Goal: Information Seeking & Learning: Check status

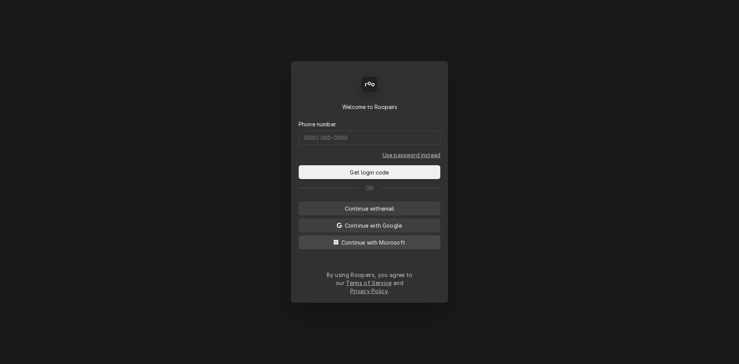
click at [376, 246] on span "Continue with Microsoft" at bounding box center [373, 242] width 67 height 8
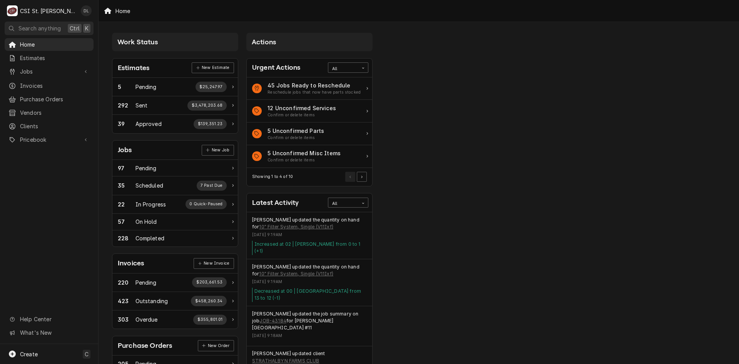
click at [23, 228] on div "Home Estimates Jobs Jobs Job Series Invoices Purchase Orders Vendors Clients Pr…" at bounding box center [49, 191] width 98 height 306
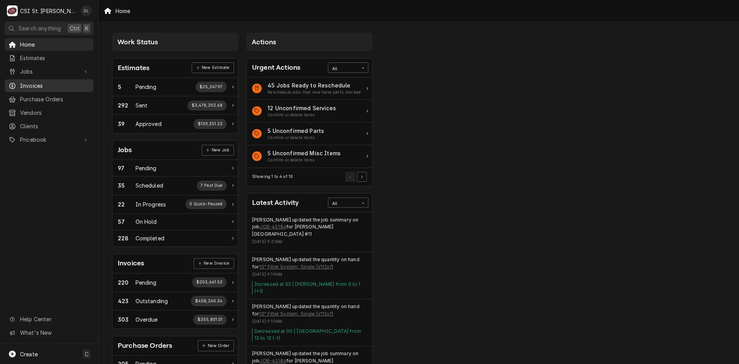
click at [58, 83] on span "Invoices" at bounding box center [55, 86] width 70 height 8
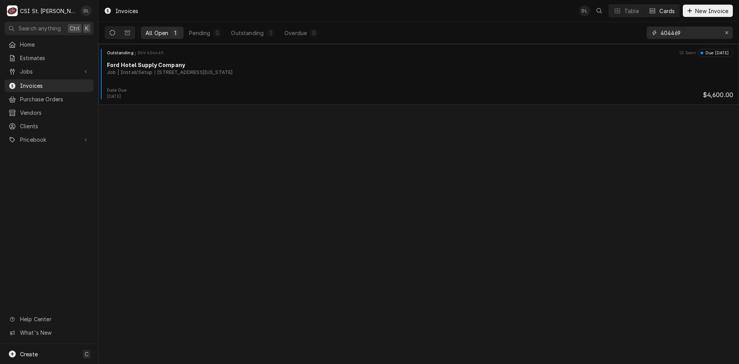
click at [726, 31] on icon "Erase input" at bounding box center [727, 32] width 4 height 5
click at [711, 32] on input "Dynamic Content Wrapper" at bounding box center [697, 33] width 72 height 12
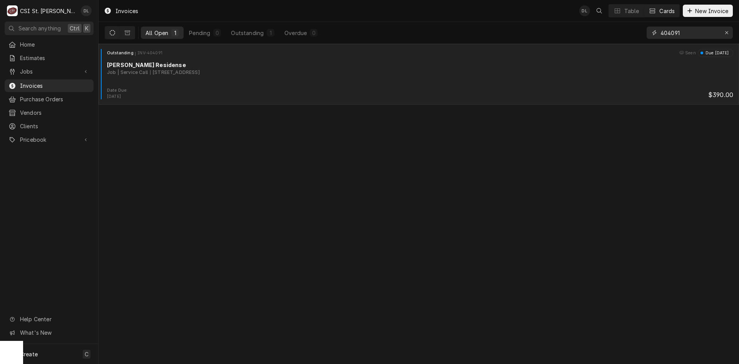
type input "404091"
click at [239, 86] on div "Outstanding INV-404091 Seen Due in 15 days Shawn Hagen Residense Job | Service …" at bounding box center [419, 68] width 635 height 39
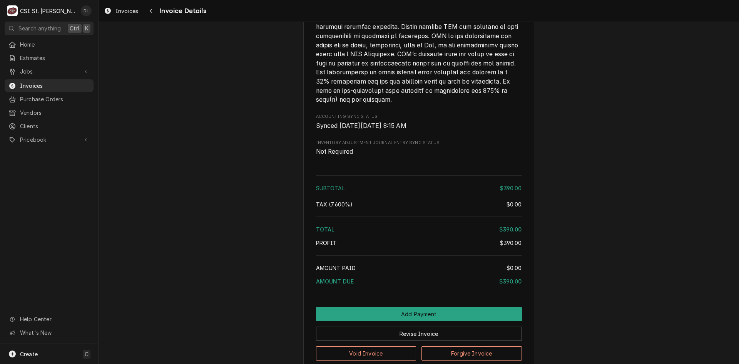
scroll to position [1136, 0]
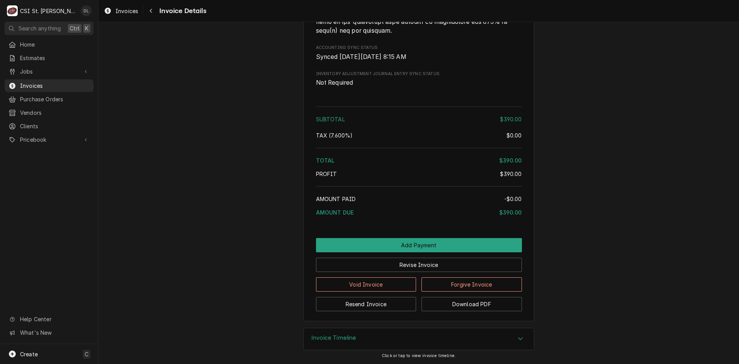
click at [521, 339] on div "Accordion Header" at bounding box center [521, 338] width 12 height 9
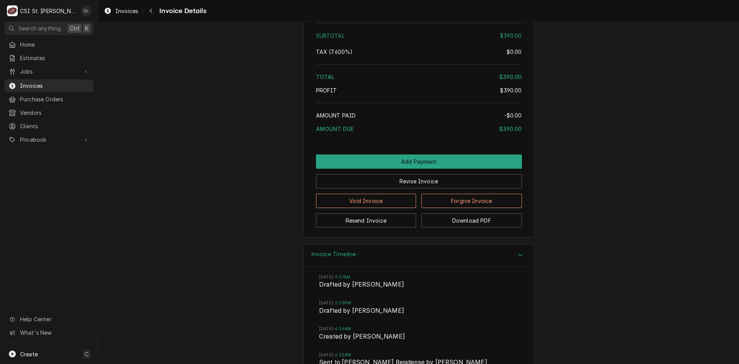
scroll to position [1303, 0]
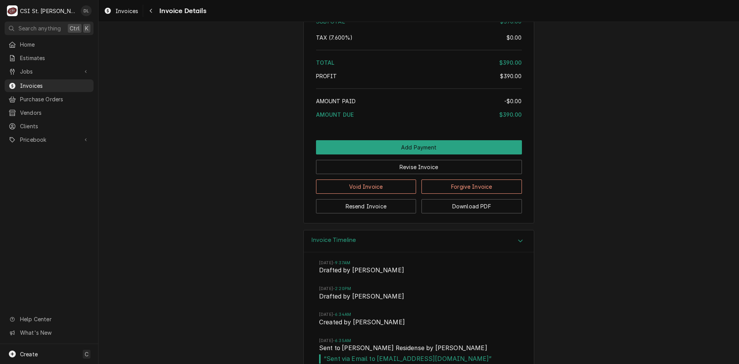
click at [519, 242] on icon "Accordion Header" at bounding box center [520, 241] width 5 height 3
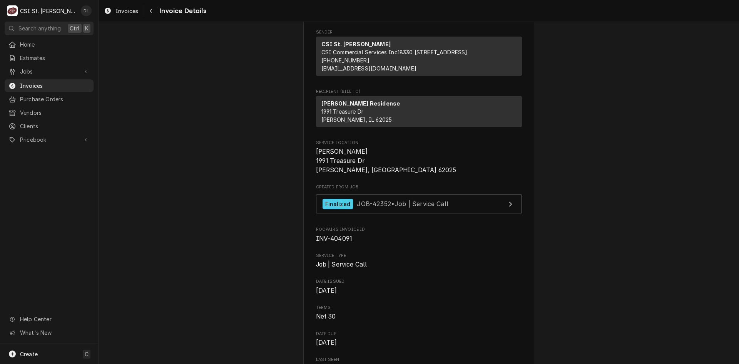
scroll to position [0, 0]
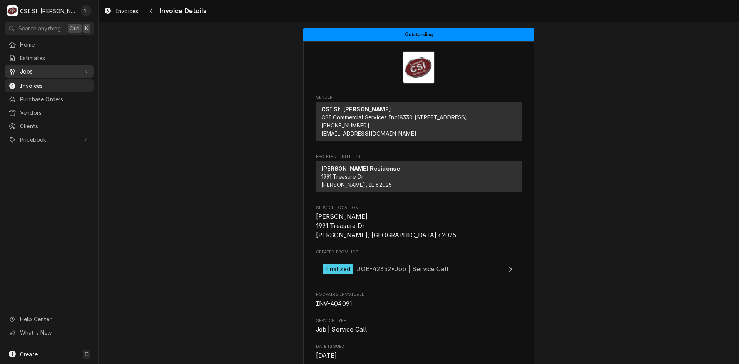
click at [34, 69] on span "Jobs" at bounding box center [49, 71] width 58 height 8
click at [53, 84] on span "Jobs" at bounding box center [55, 85] width 70 height 8
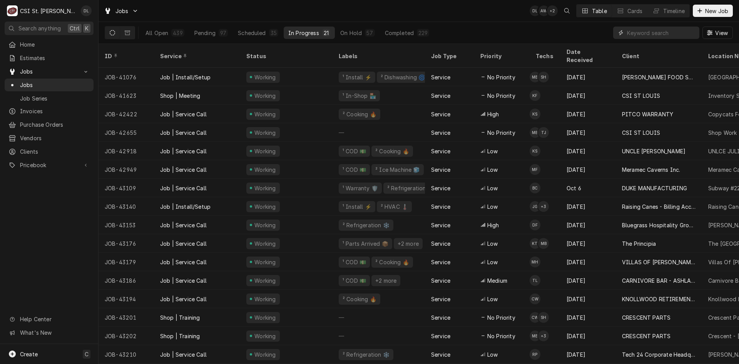
click at [674, 35] on input "Dynamic Content Wrapper" at bounding box center [661, 33] width 69 height 12
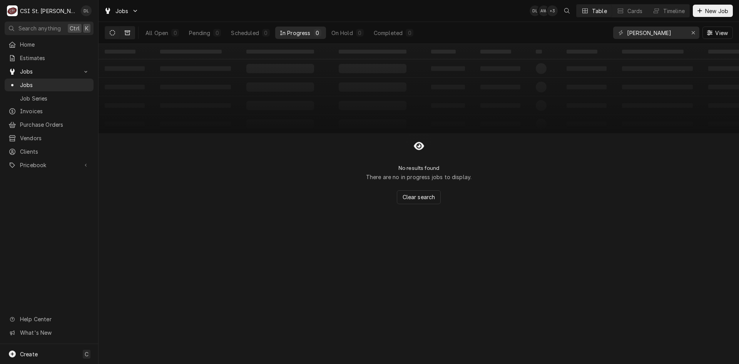
click at [132, 30] on button "Dynamic Content Wrapper" at bounding box center [127, 33] width 15 height 12
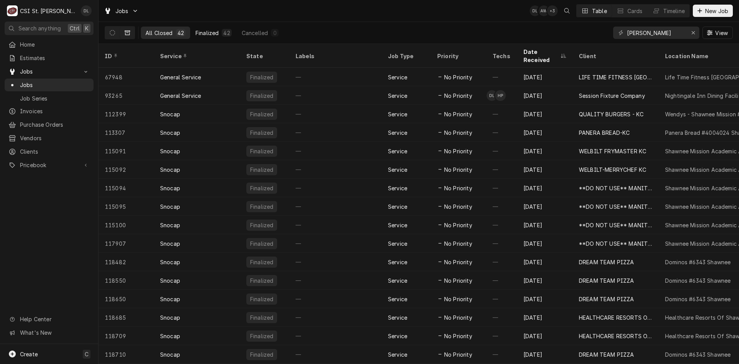
click at [210, 31] on div "Finalized" at bounding box center [207, 33] width 23 height 8
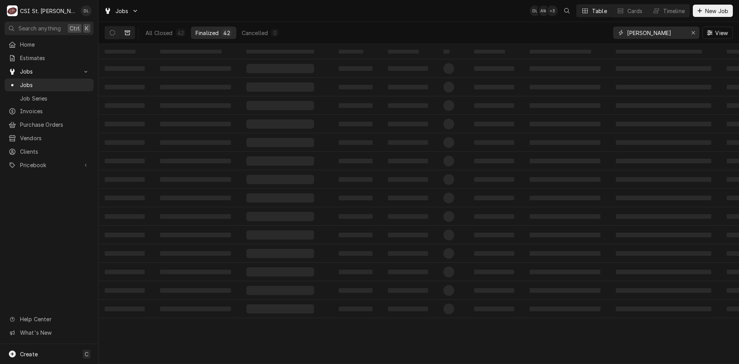
click at [654, 35] on input "shawn h" at bounding box center [656, 33] width 58 height 12
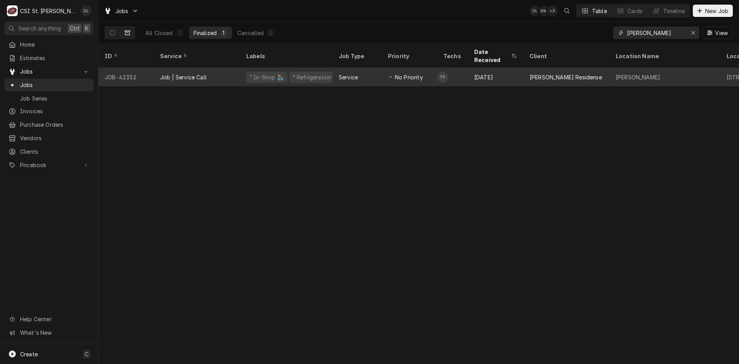
type input "shawn hagen"
click at [475, 68] on div "Aug 28" at bounding box center [495, 77] width 55 height 18
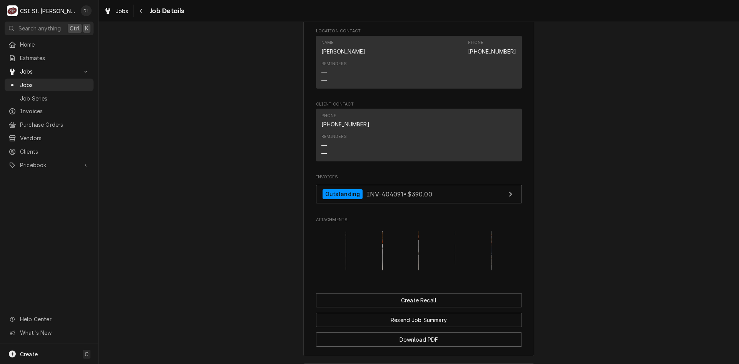
scroll to position [647, 0]
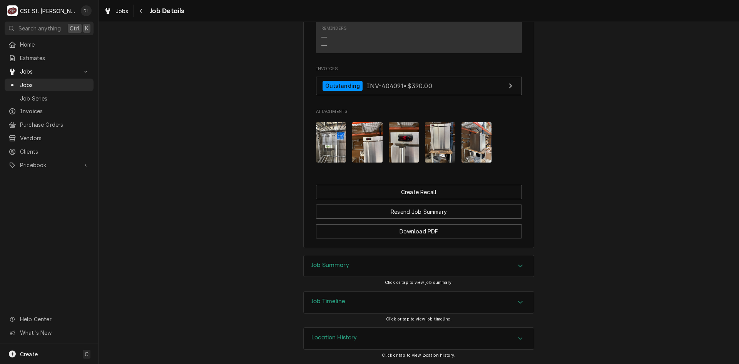
click at [520, 269] on div "Accordion Header" at bounding box center [521, 265] width 12 height 9
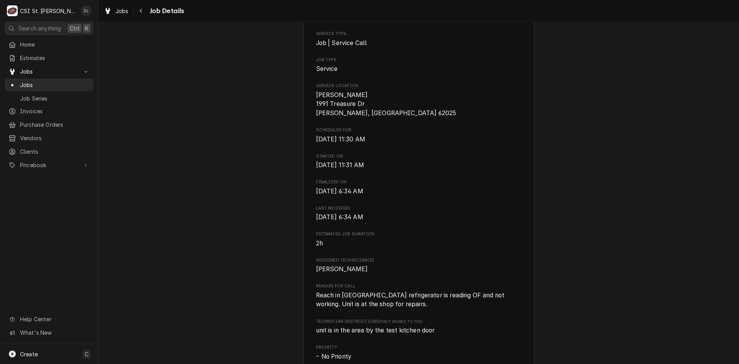
scroll to position [0, 0]
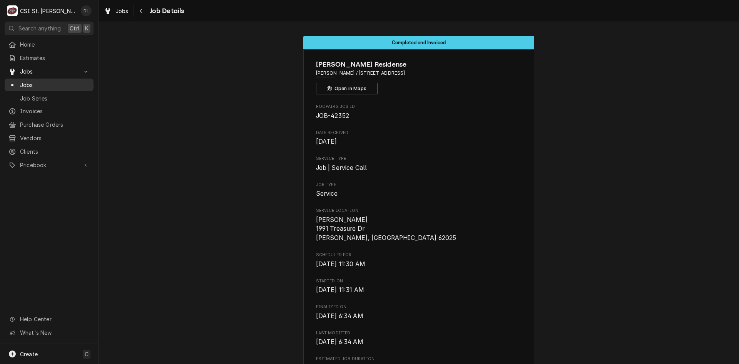
click at [27, 84] on span "Jobs" at bounding box center [55, 85] width 70 height 8
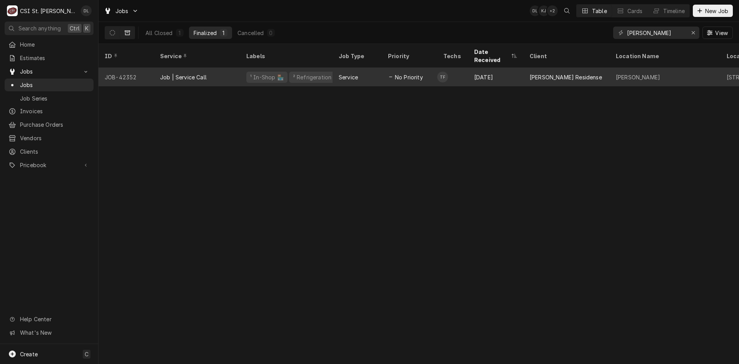
click at [456, 68] on td "TF" at bounding box center [452, 77] width 31 height 18
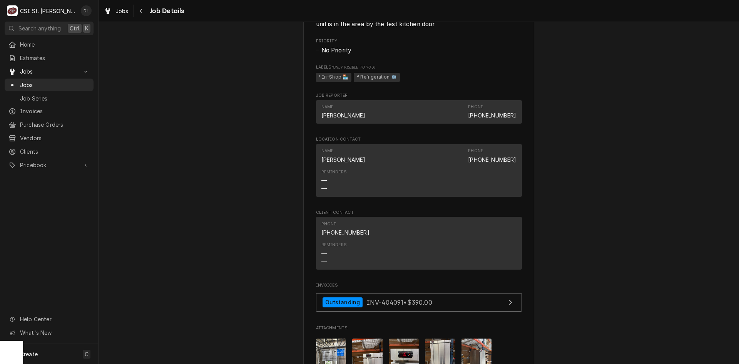
scroll to position [647, 0]
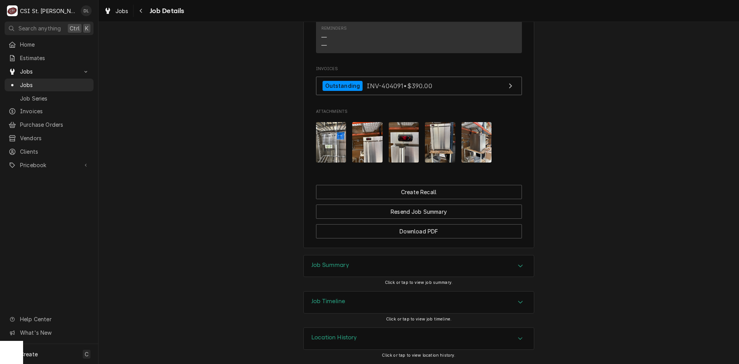
click at [519, 266] on icon "Accordion Header" at bounding box center [520, 266] width 5 height 3
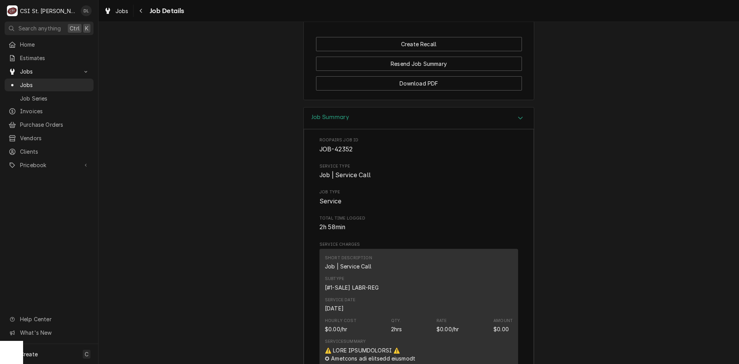
scroll to position [915, 0]
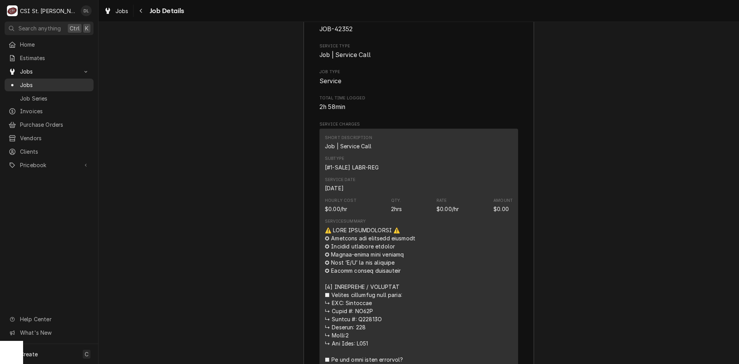
click at [32, 84] on span "Jobs" at bounding box center [55, 85] width 70 height 8
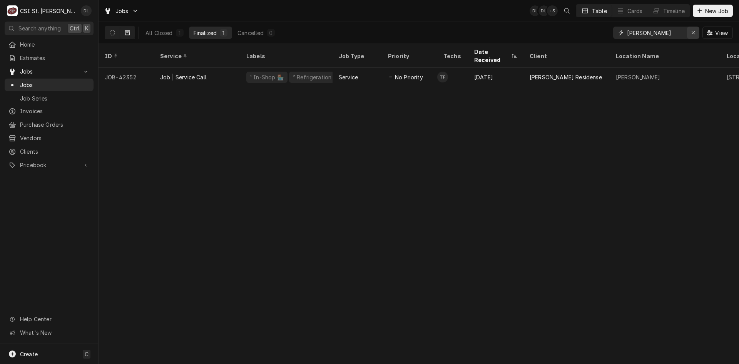
click at [692, 32] on icon "Erase input" at bounding box center [694, 32] width 4 height 5
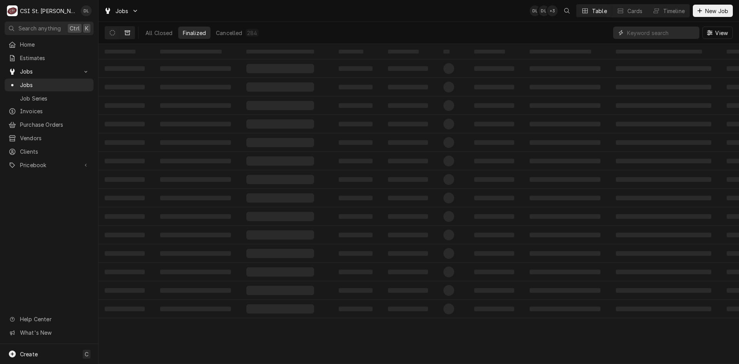
click at [675, 34] on input "Dynamic Content Wrapper" at bounding box center [661, 33] width 69 height 12
click at [115, 33] on icon "Dynamic Content Wrapper" at bounding box center [112, 32] width 5 height 5
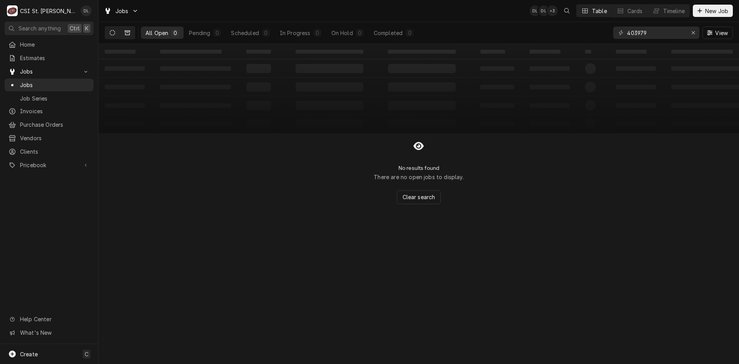
click at [133, 31] on button "Dynamic Content Wrapper" at bounding box center [127, 33] width 15 height 12
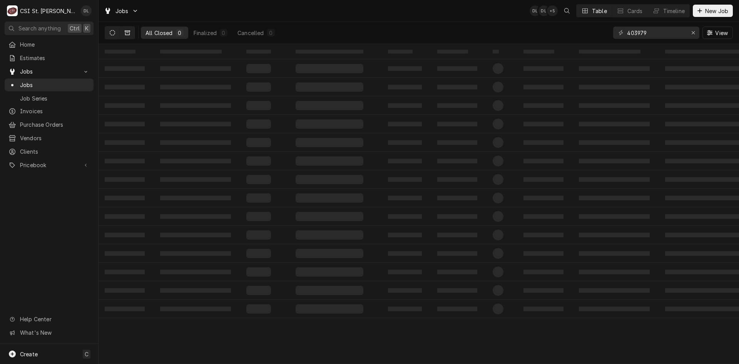
click at [112, 34] on icon "Dynamic Content Wrapper" at bounding box center [112, 32] width 5 height 5
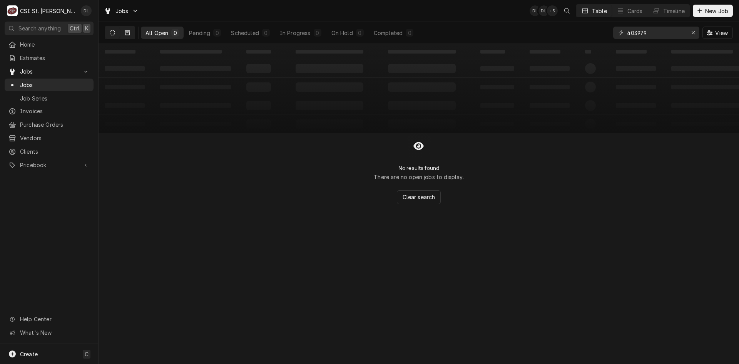
click at [127, 33] on icon "Dynamic Content Wrapper" at bounding box center [127, 32] width 5 height 5
click at [124, 34] on button "Dynamic Content Wrapper" at bounding box center [127, 33] width 15 height 12
drag, startPoint x: 657, startPoint y: 33, endPoint x: 573, endPoint y: 34, distance: 83.6
click at [573, 34] on div "All Closed 0 Finalized 0 Cancelled 0 403979 View" at bounding box center [419, 33] width 628 height 22
type input "4"
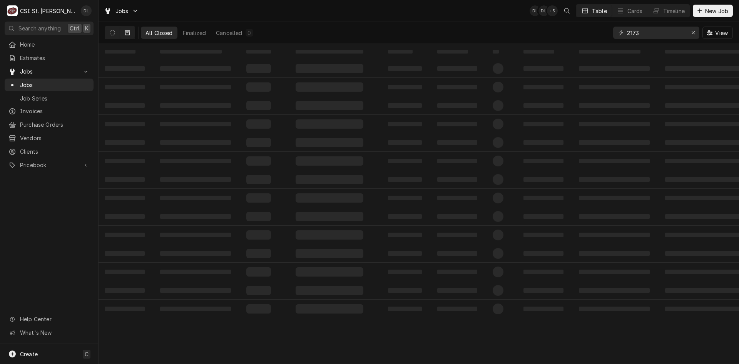
click at [627, 32] on div "2173" at bounding box center [656, 33] width 86 height 12
click at [626, 33] on div "2173" at bounding box center [656, 33] width 86 height 12
drag, startPoint x: 639, startPoint y: 34, endPoint x: 625, endPoint y: 39, distance: 14.9
click at [625, 39] on div "2173" at bounding box center [656, 33] width 86 height 12
type input "4"
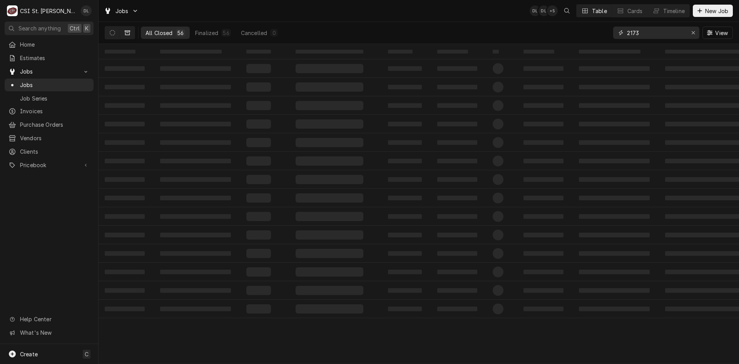
click at [629, 32] on input "2173" at bounding box center [656, 33] width 58 height 12
type input "42173"
click at [215, 34] on div "Finalized" at bounding box center [205, 33] width 23 height 8
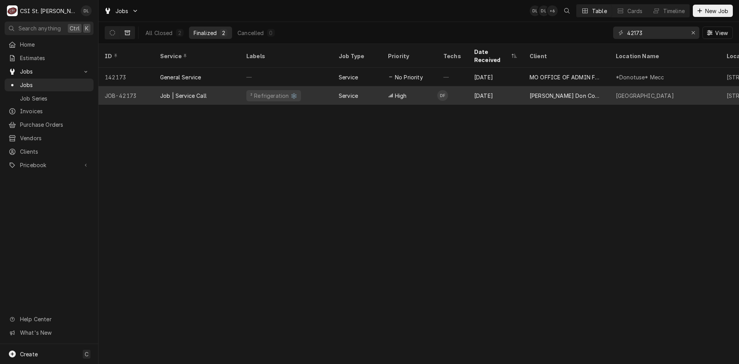
click at [387, 86] on div "High" at bounding box center [409, 95] width 55 height 18
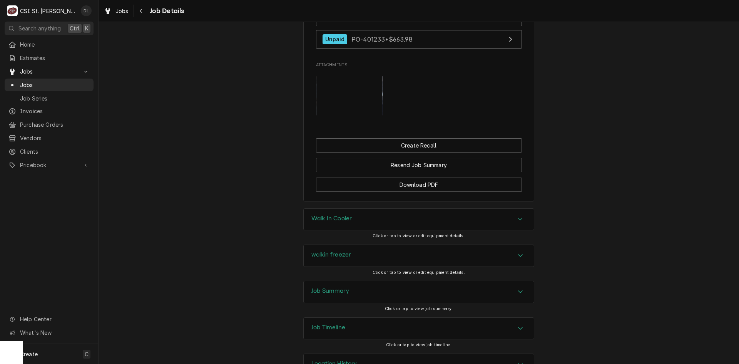
scroll to position [770, 0]
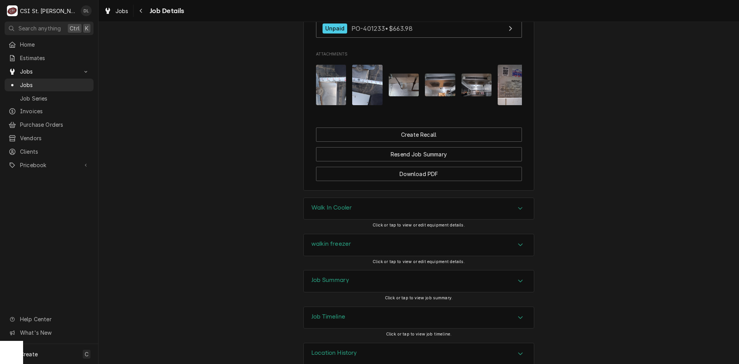
click at [515, 212] on div "Accordion Header" at bounding box center [521, 208] width 12 height 9
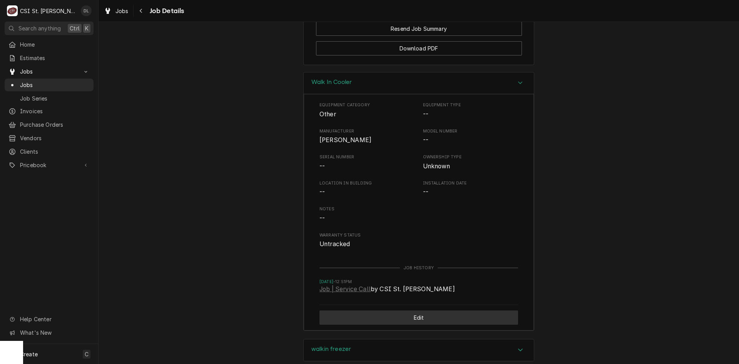
scroll to position [983, 0]
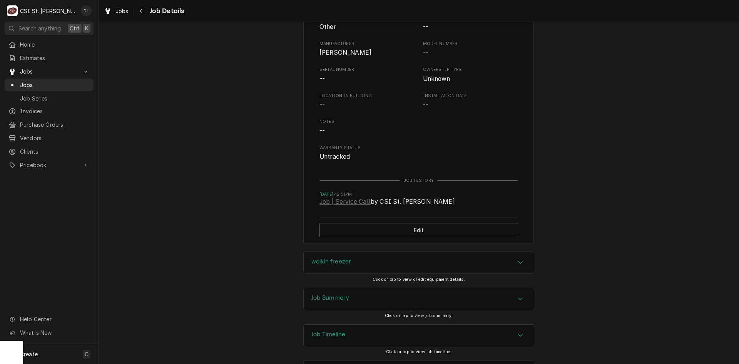
click at [518, 264] on icon "Accordion Header" at bounding box center [520, 262] width 5 height 3
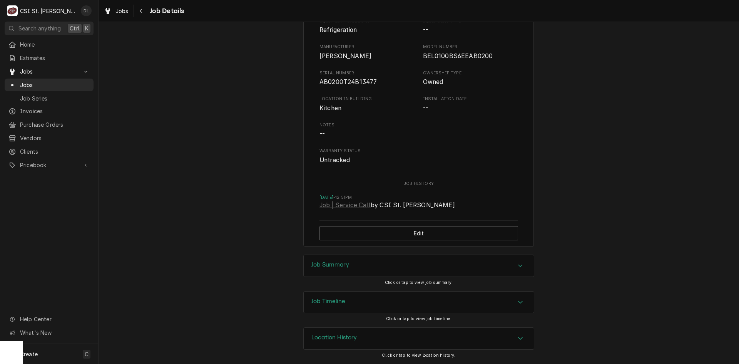
scroll to position [1253, 0]
click at [515, 264] on div "Accordion Header" at bounding box center [521, 265] width 12 height 9
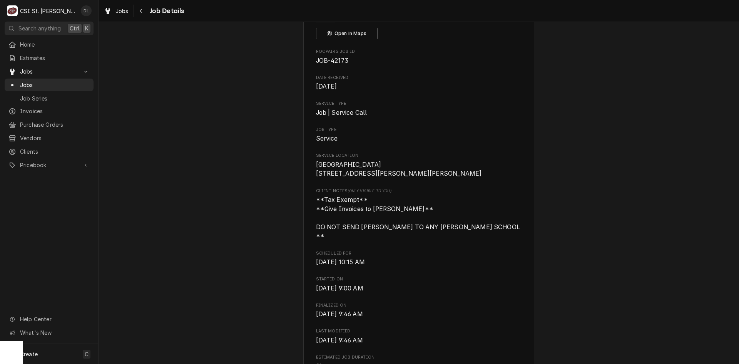
scroll to position [0, 0]
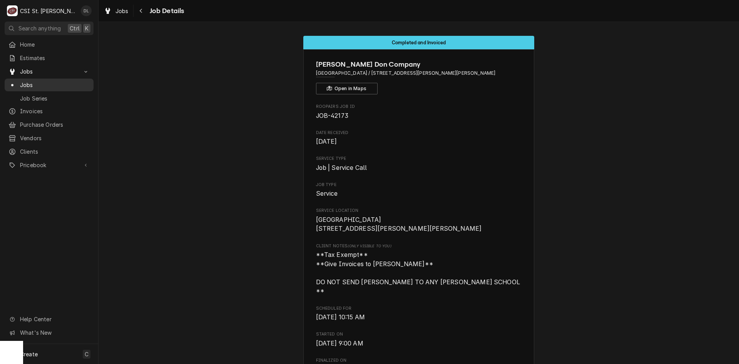
click at [27, 81] on span "Jobs" at bounding box center [55, 85] width 70 height 8
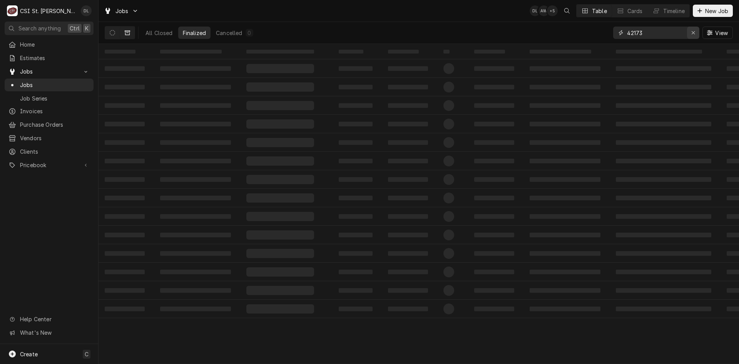
drag, startPoint x: 695, startPoint y: 32, endPoint x: 680, endPoint y: 32, distance: 15.4
click at [695, 32] on div "Erase input" at bounding box center [694, 33] width 8 height 8
click at [677, 32] on input "Dynamic Content Wrapper" at bounding box center [663, 33] width 72 height 12
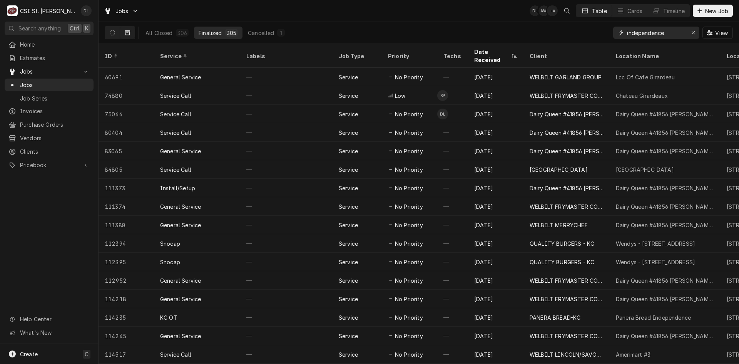
click at [681, 30] on input "independence" at bounding box center [656, 33] width 58 height 12
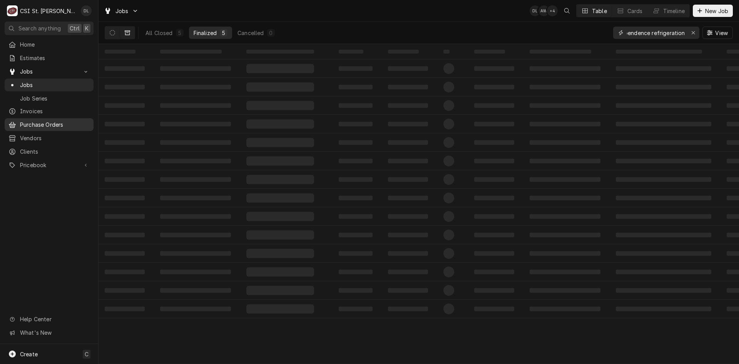
type input "independence refrigeration"
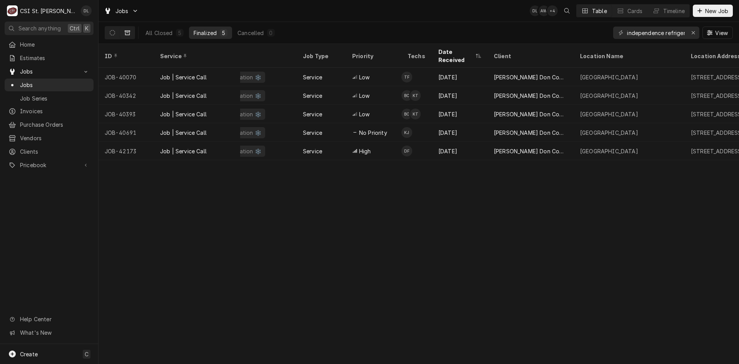
scroll to position [0, 0]
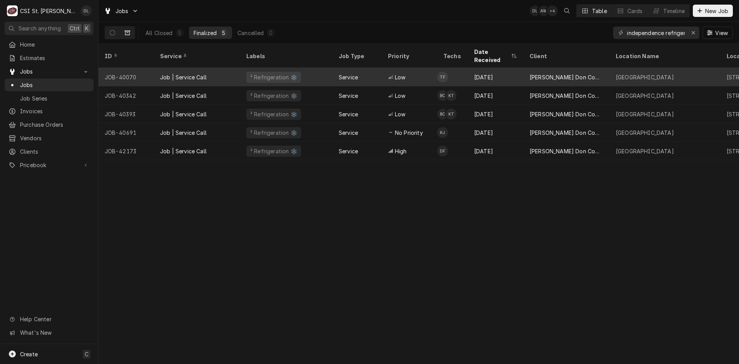
click at [634, 73] on div "Independence Elementary" at bounding box center [645, 77] width 58 height 8
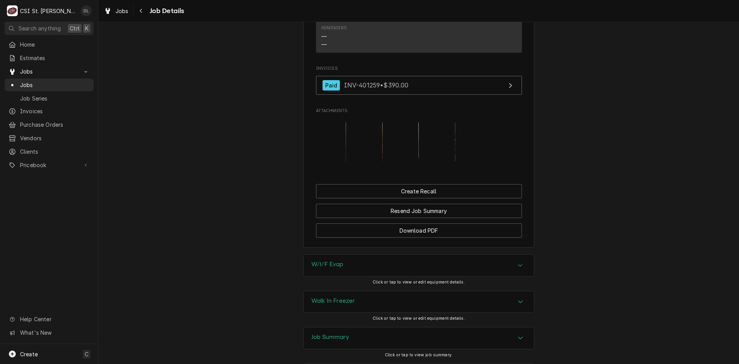
scroll to position [643, 0]
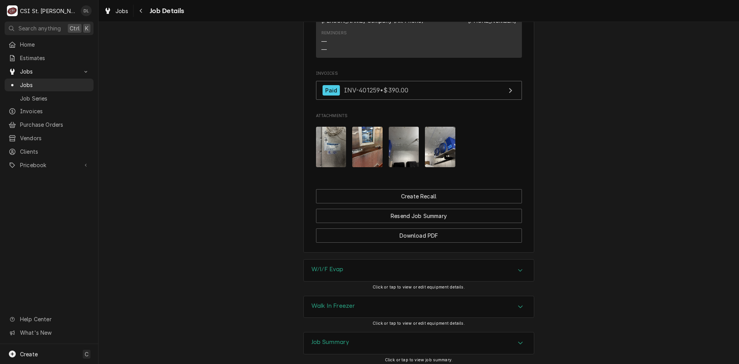
click at [397, 153] on img "Attachments" at bounding box center [404, 147] width 30 height 40
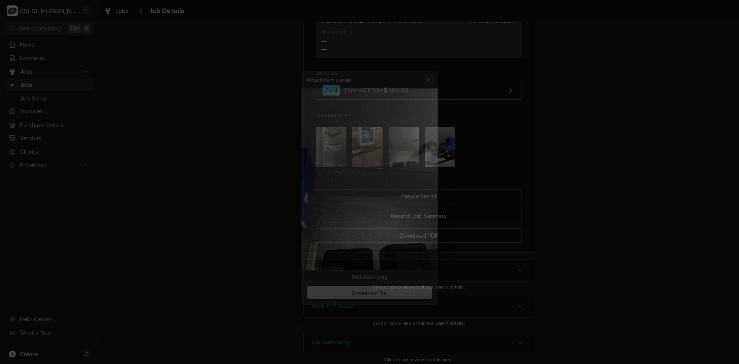
click at [437, 63] on div "button" at bounding box center [435, 65] width 8 height 8
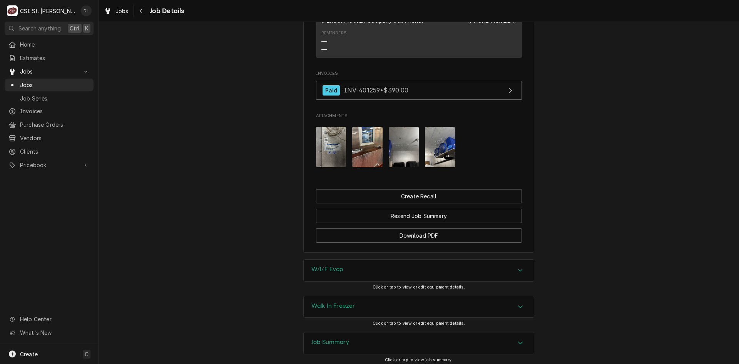
click at [442, 146] on img "Attachments" at bounding box center [440, 147] width 30 height 40
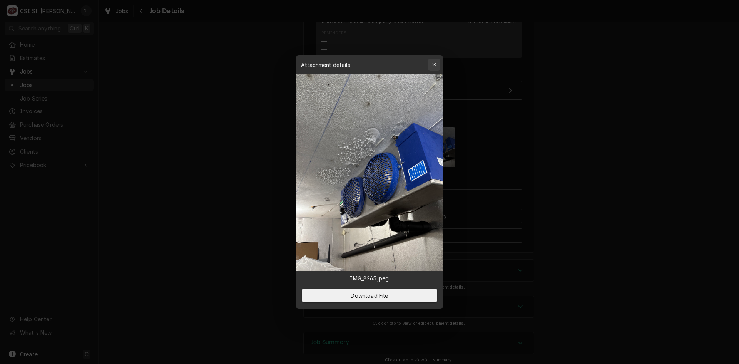
click at [433, 66] on icon "button" at bounding box center [434, 64] width 4 height 5
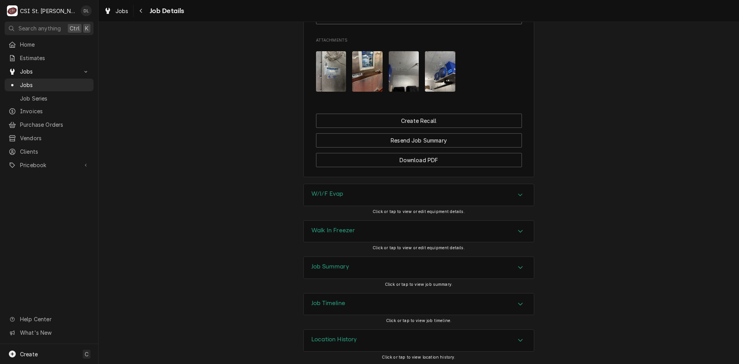
scroll to position [720, 0]
click at [521, 194] on div "Accordion Header" at bounding box center [521, 193] width 12 height 9
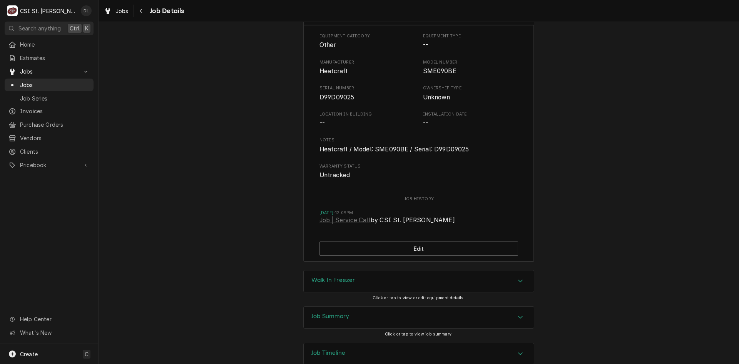
scroll to position [913, 0]
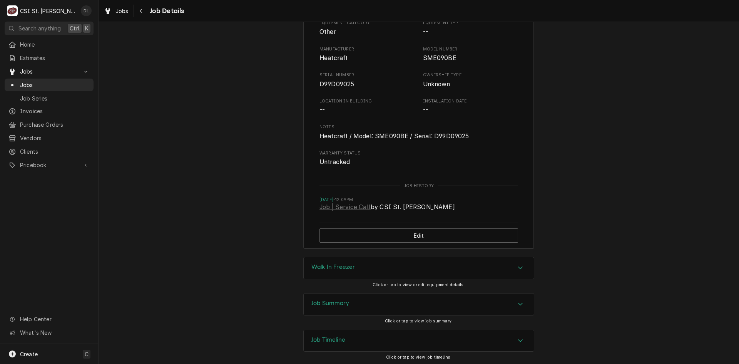
click at [511, 269] on div "Walk In Freezer" at bounding box center [419, 268] width 230 height 22
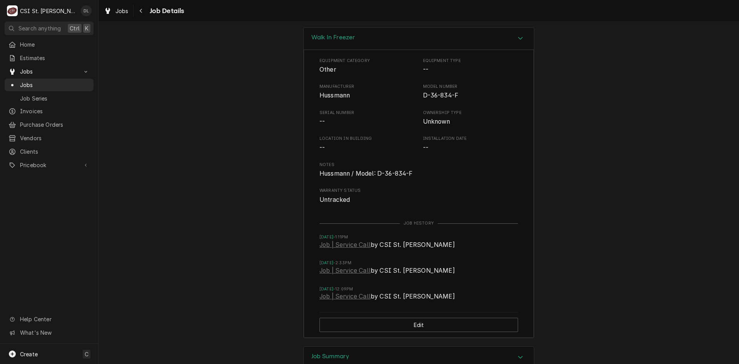
scroll to position [1233, 0]
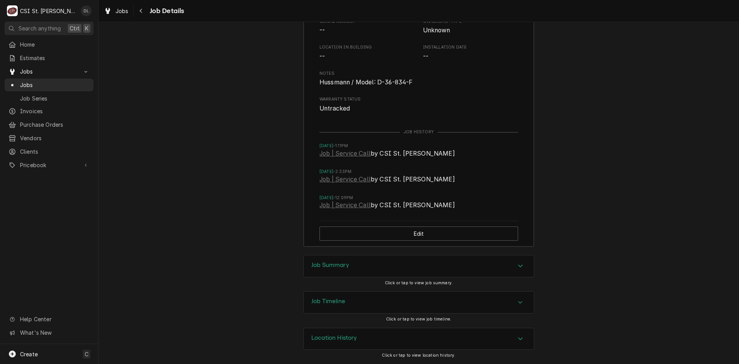
click at [520, 266] on icon "Accordion Header" at bounding box center [520, 266] width 5 height 6
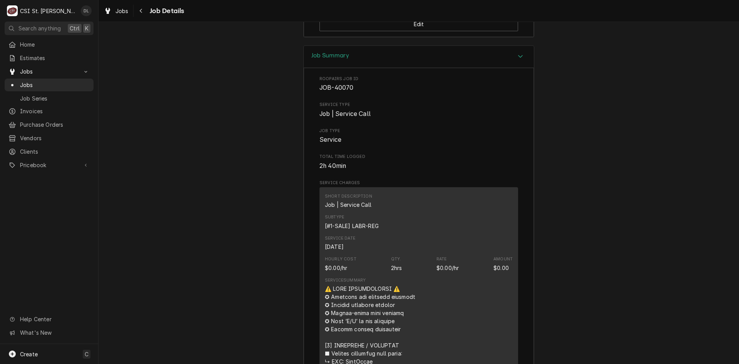
scroll to position [1349, 0]
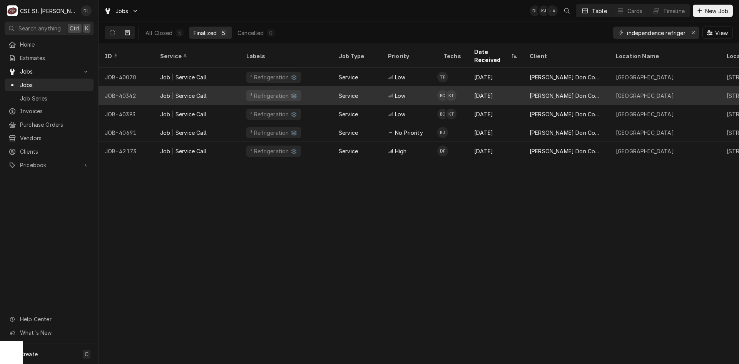
click at [384, 89] on div "Low" at bounding box center [409, 95] width 55 height 18
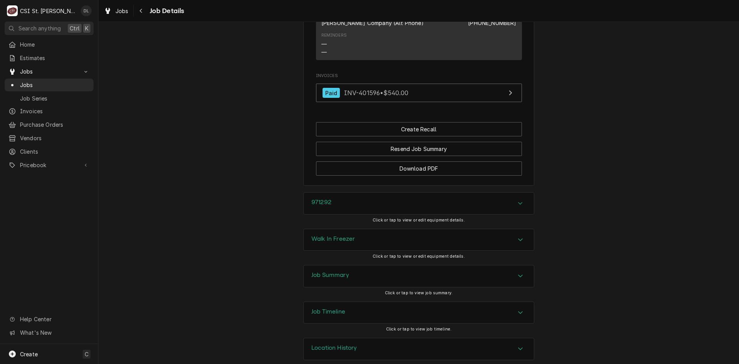
scroll to position [687, 0]
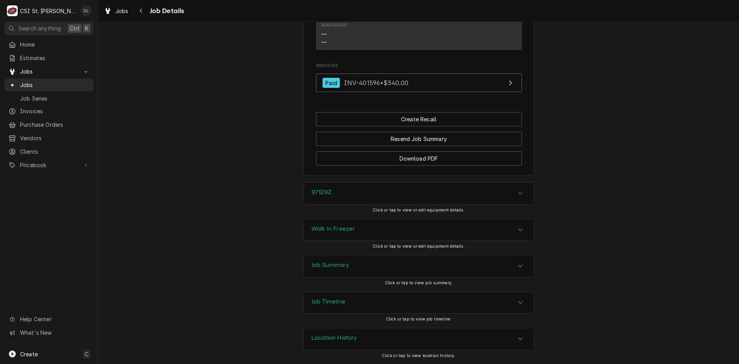
click at [511, 226] on div "Walk In Freezer" at bounding box center [419, 230] width 230 height 22
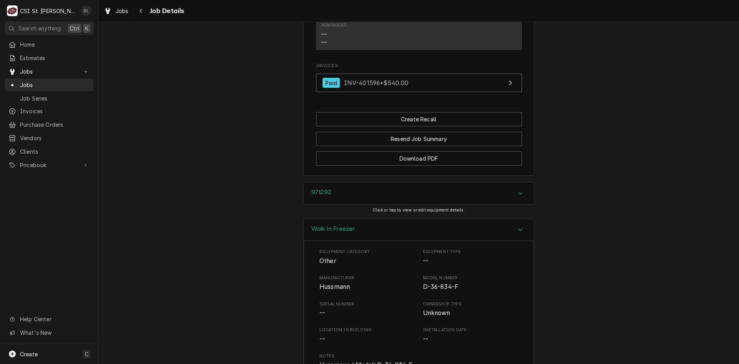
scroll to position [803, 0]
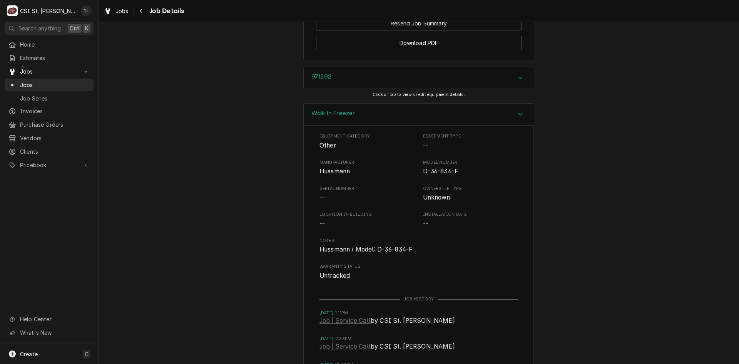
click at [518, 116] on icon "Accordion Header" at bounding box center [520, 114] width 5 height 6
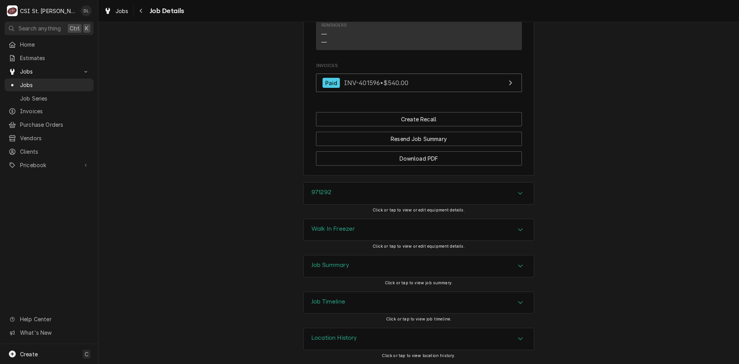
click at [513, 261] on div "Job Summary" at bounding box center [419, 266] width 230 height 22
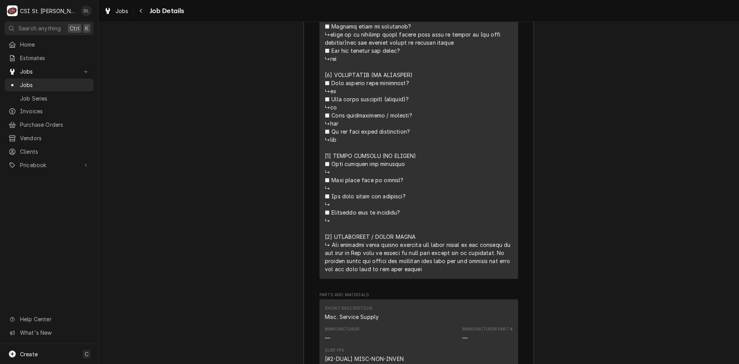
scroll to position [1534, 0]
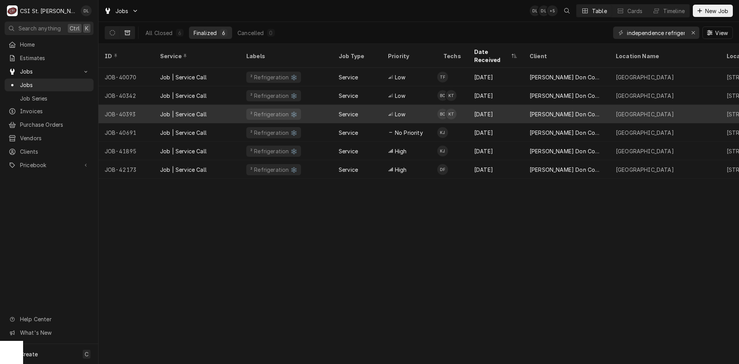
click at [356, 110] on div "Service" at bounding box center [348, 114] width 19 height 8
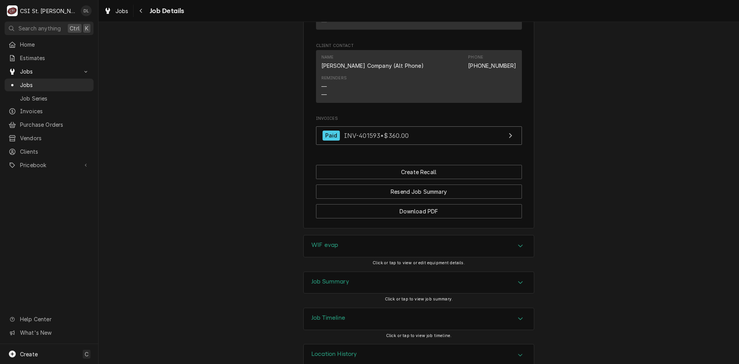
scroll to position [633, 0]
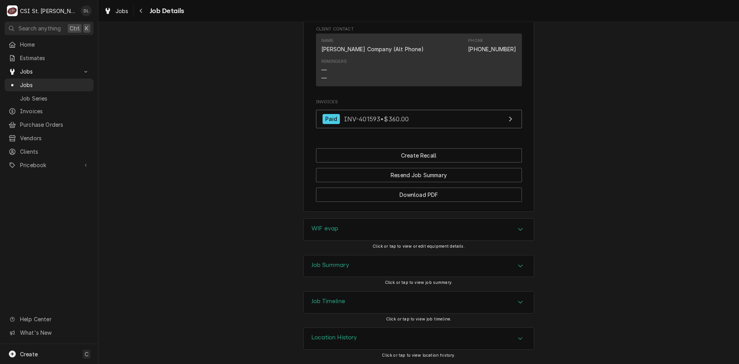
click at [519, 233] on div "Accordion Header" at bounding box center [521, 229] width 12 height 9
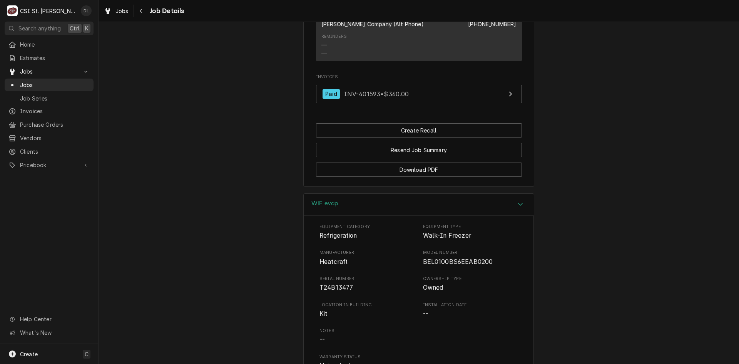
scroll to position [671, 0]
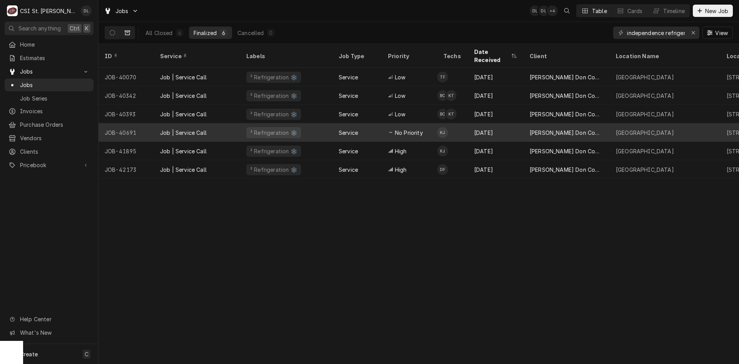
click at [393, 128] on div "No Priority" at bounding box center [409, 132] width 55 height 18
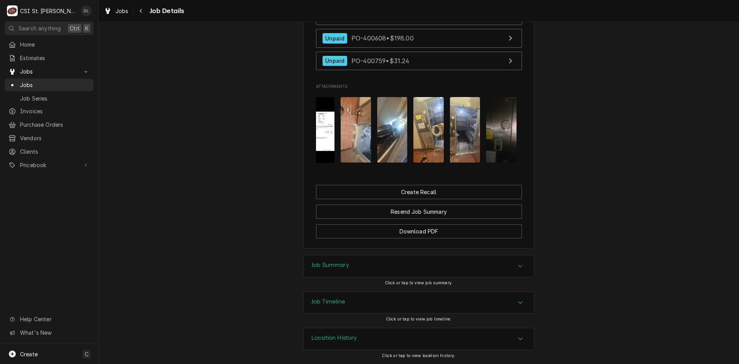
scroll to position [0, 231]
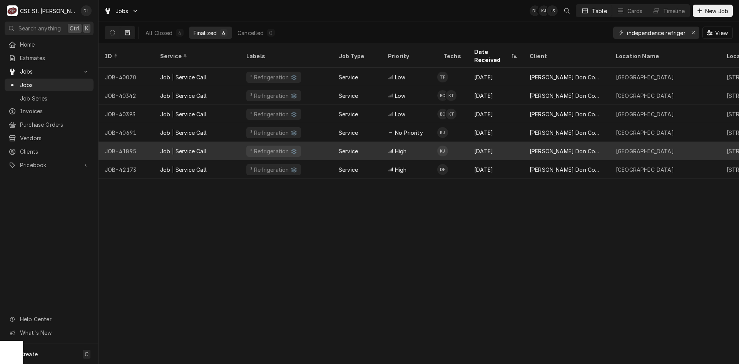
click at [418, 146] on div "High" at bounding box center [409, 151] width 55 height 18
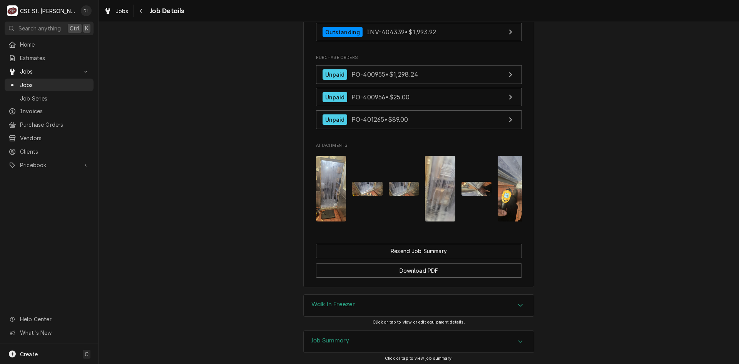
scroll to position [844, 0]
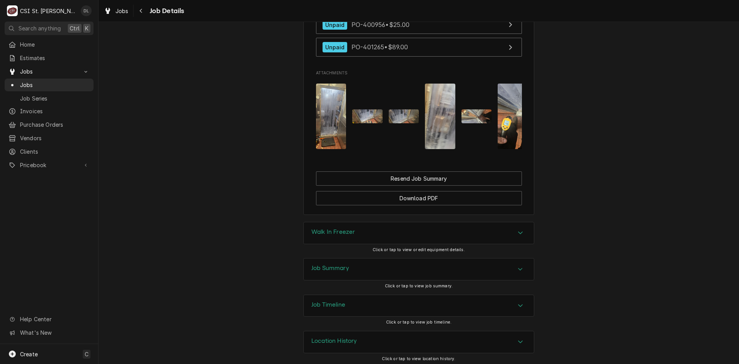
click at [498, 226] on div "Walk In Freezer" at bounding box center [419, 233] width 230 height 22
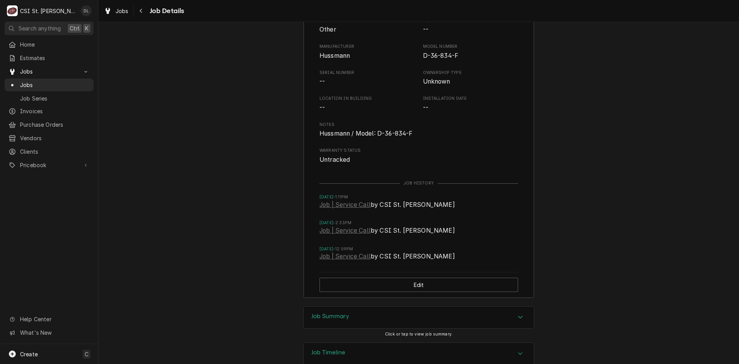
scroll to position [1126, 0]
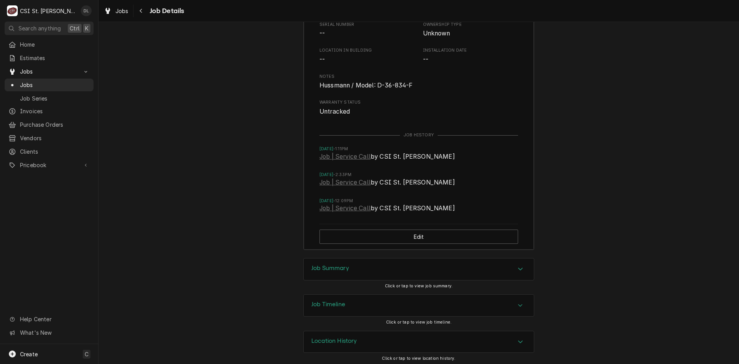
click at [515, 265] on div "Accordion Header" at bounding box center [521, 269] width 12 height 9
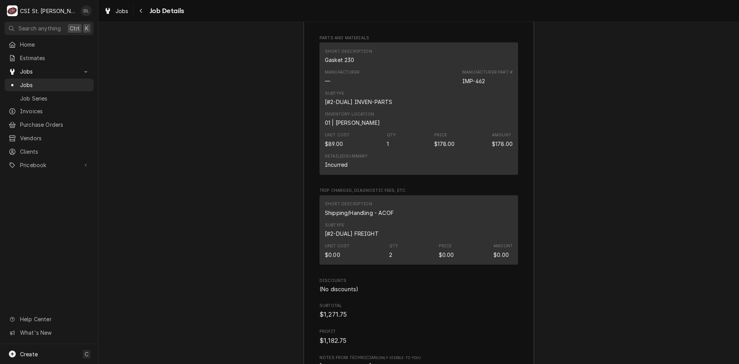
scroll to position [2397, 0]
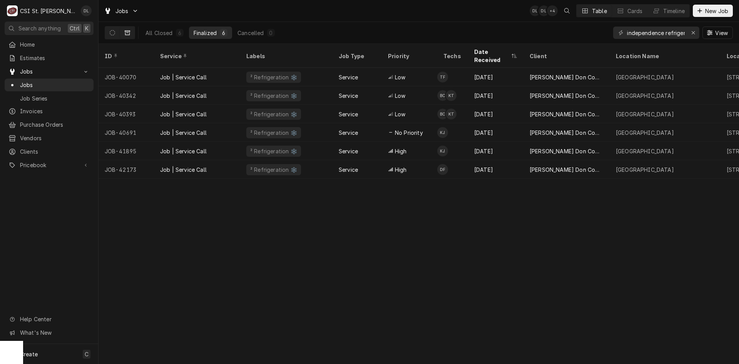
click at [627, 31] on div "independence refrigeration" at bounding box center [656, 33] width 86 height 12
click at [627, 34] on input "independence refrigeration" at bounding box center [656, 33] width 58 height 12
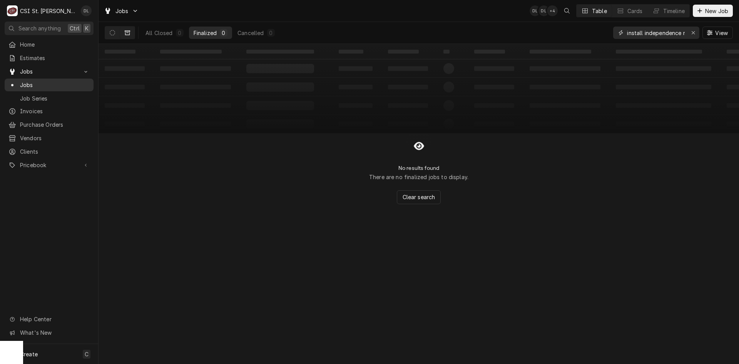
type input "install independence refrigeration"
click at [695, 32] on icon "Erase input" at bounding box center [694, 32] width 4 height 5
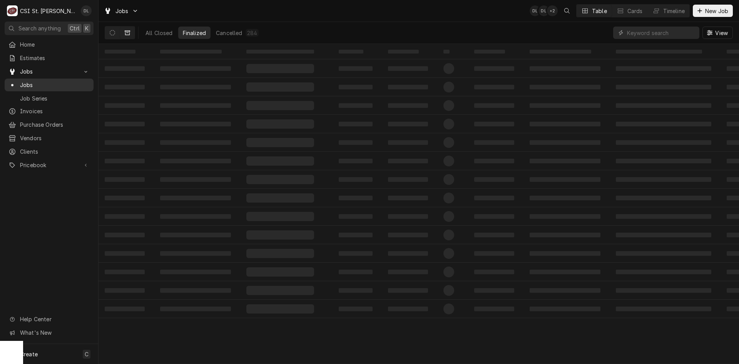
click at [32, 81] on span "Jobs" at bounding box center [55, 85] width 70 height 8
click at [652, 35] on input "Dynamic Content Wrapper" at bounding box center [661, 33] width 69 height 12
type input "404099"
click at [113, 35] on icon "Dynamic Content Wrapper" at bounding box center [112, 32] width 5 height 5
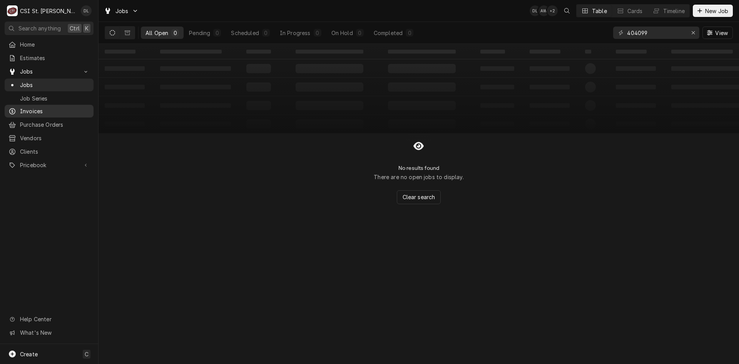
click at [46, 111] on span "Invoices" at bounding box center [55, 111] width 70 height 8
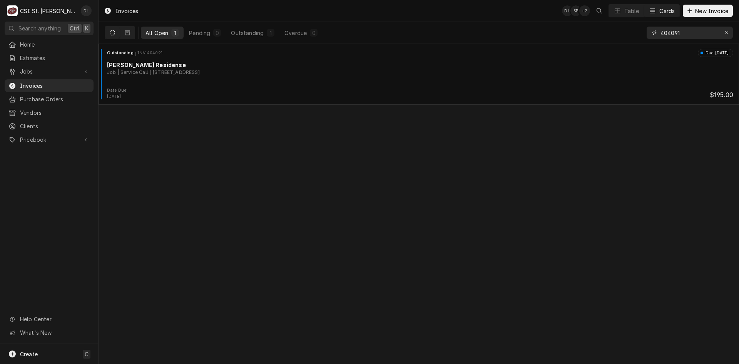
click at [694, 34] on input "404091" at bounding box center [690, 33] width 58 height 12
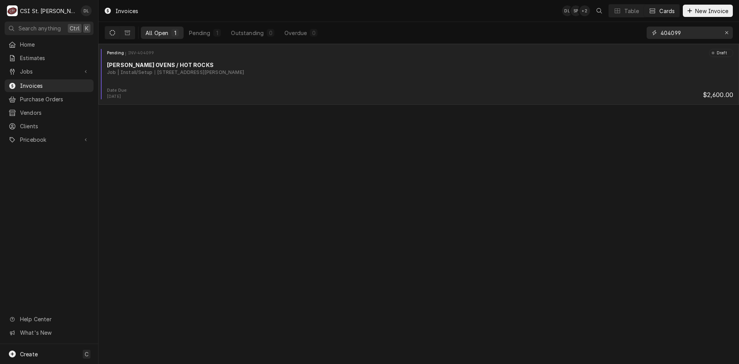
type input "404099"
click at [351, 61] on div "PICARD OVENS / HOT ROCKS" at bounding box center [420, 65] width 627 height 8
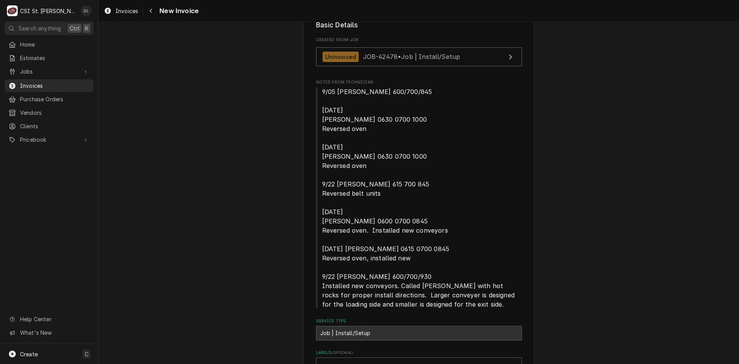
scroll to position [193, 0]
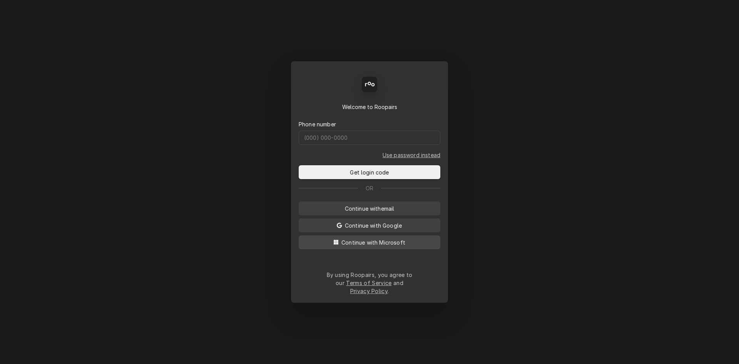
click at [364, 246] on span "Continue with Microsoft" at bounding box center [373, 242] width 67 height 8
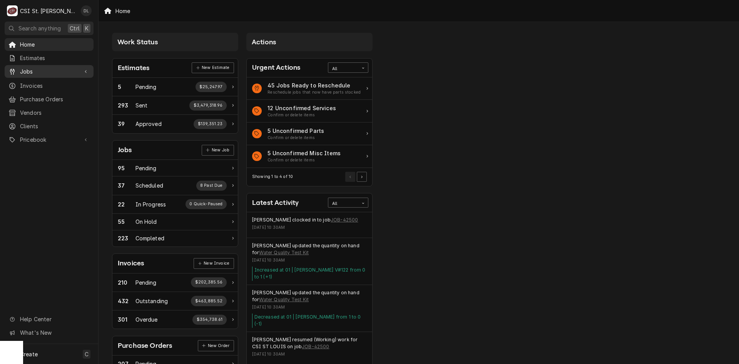
click at [35, 69] on span "Jobs" at bounding box center [49, 71] width 58 height 8
click at [35, 82] on span "Jobs" at bounding box center [55, 85] width 70 height 8
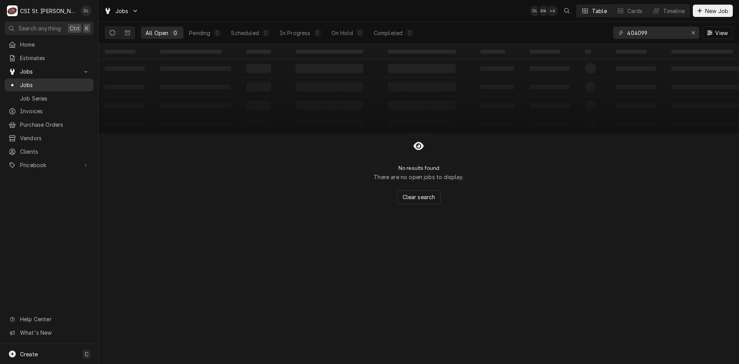
click at [35, 80] on div "Jobs" at bounding box center [49, 85] width 86 height 10
click at [692, 31] on icon "Erase input" at bounding box center [694, 32] width 4 height 5
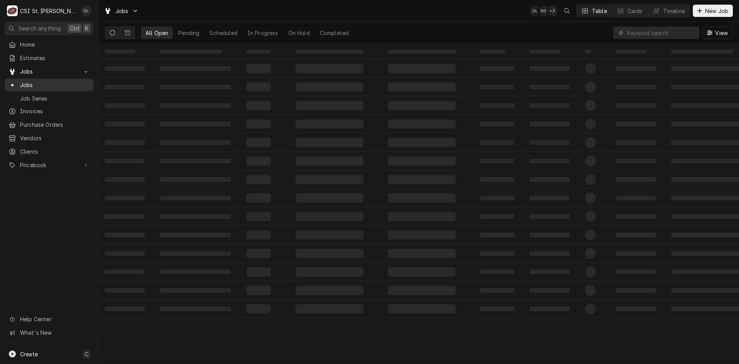
click at [41, 85] on span "Jobs" at bounding box center [55, 85] width 70 height 8
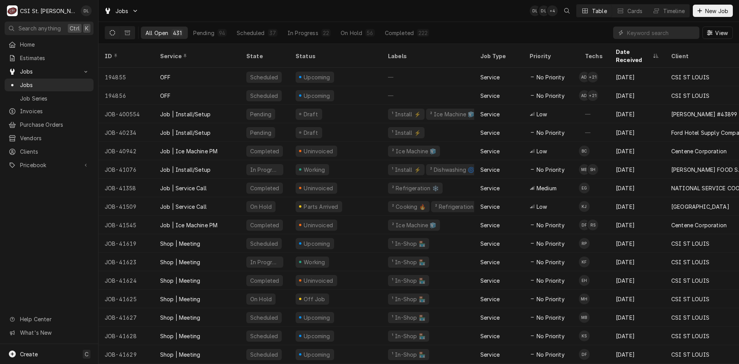
click at [28, 230] on div "Home Estimates Jobs Jobs Job Series Invoices Purchase Orders Vendors Clients Pr…" at bounding box center [49, 191] width 98 height 306
click at [69, 236] on div "Home Estimates Jobs Jobs Job Series Invoices Purchase Orders Vendors Clients Pr…" at bounding box center [49, 191] width 98 height 306
